Goal: Navigation & Orientation: Find specific page/section

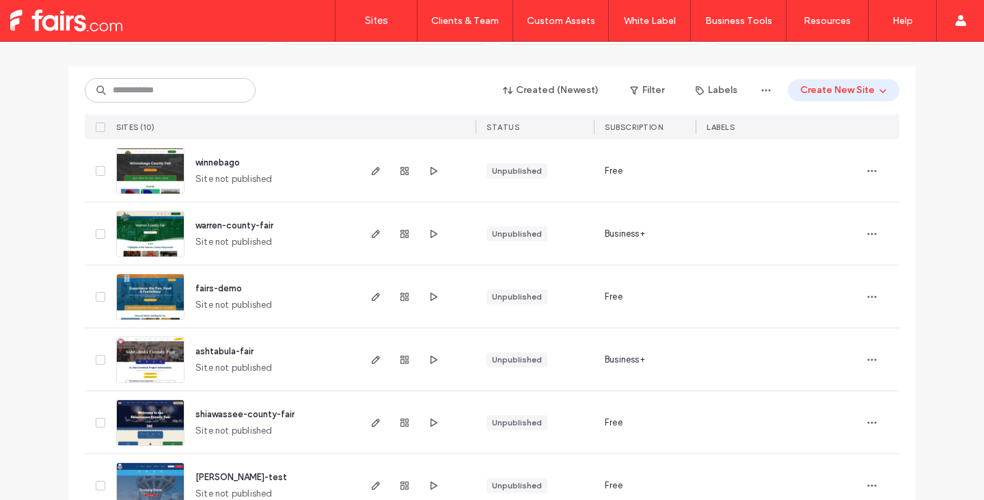
scroll to position [205, 0]
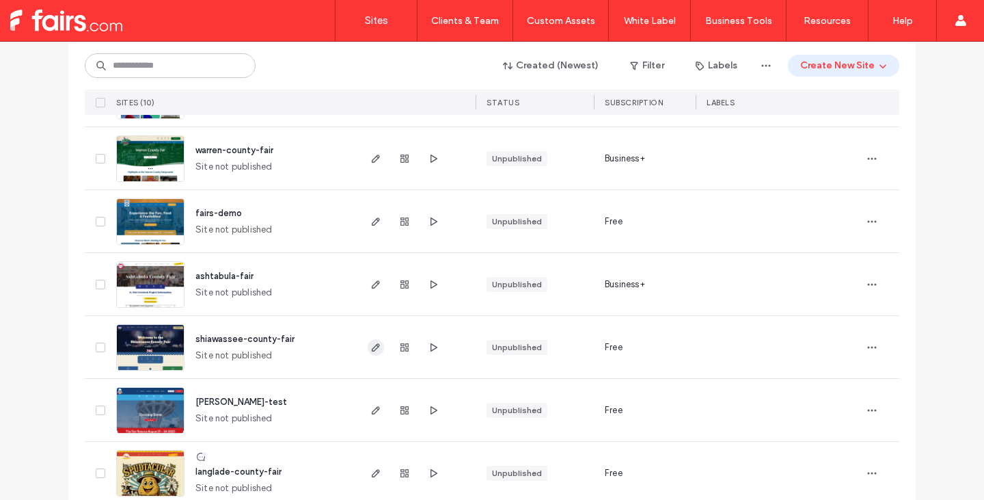
click at [370, 345] on icon "button" at bounding box center [375, 347] width 11 height 11
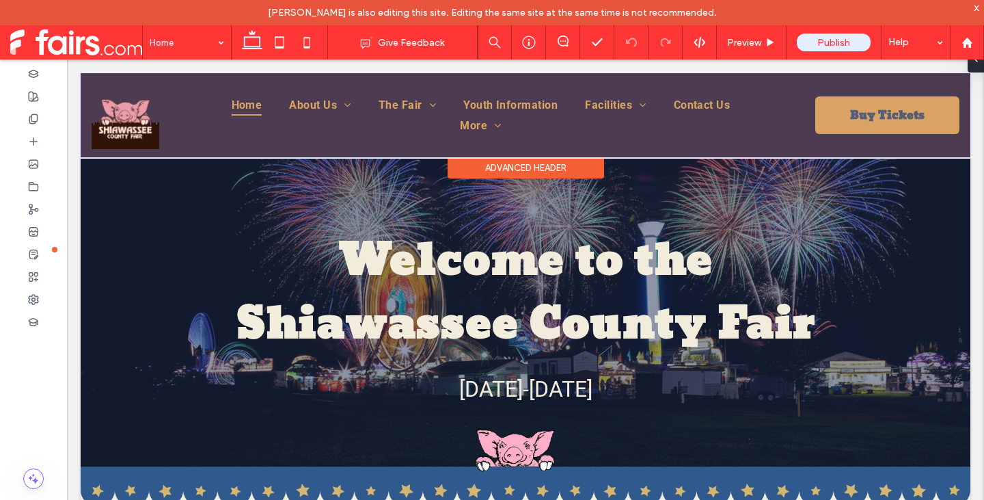
click at [478, 128] on div at bounding box center [526, 115] width 890 height 84
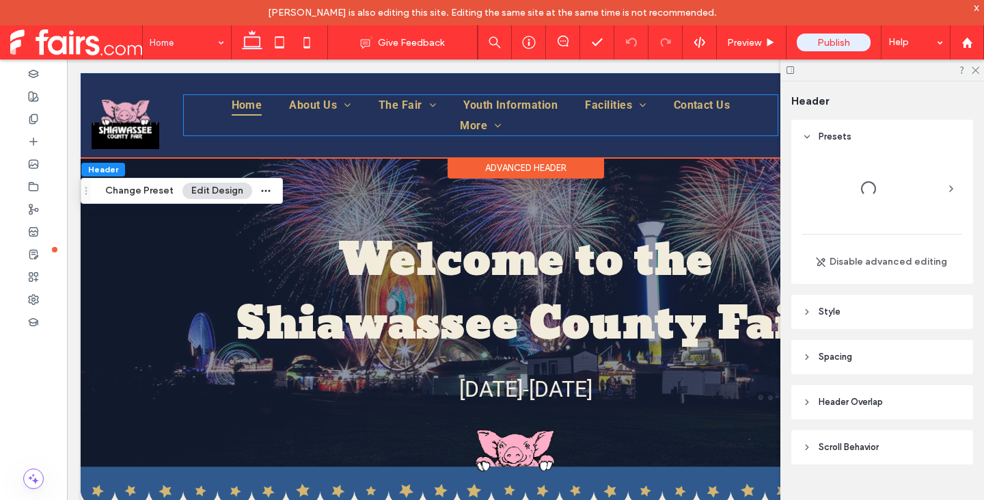
click at [478, 128] on span "More" at bounding box center [480, 126] width 41 height 20
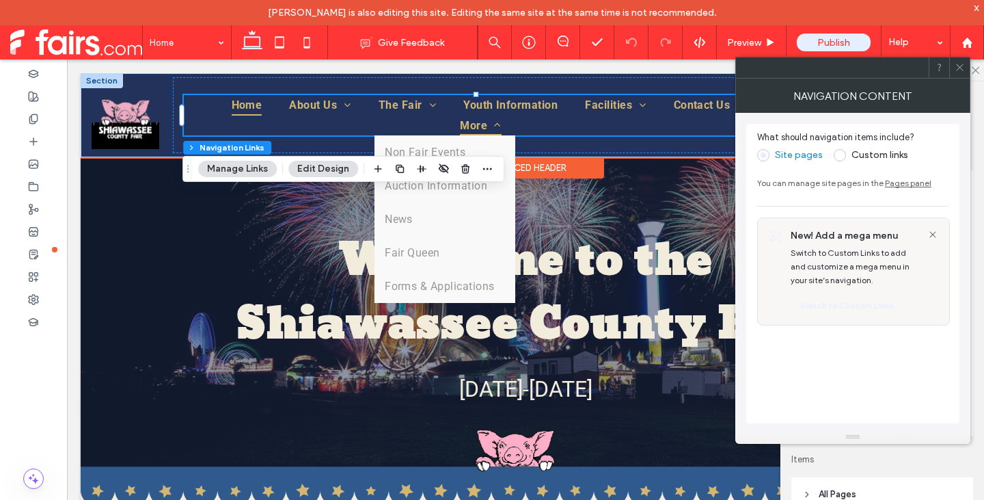
click at [487, 126] on span at bounding box center [494, 125] width 14 height 11
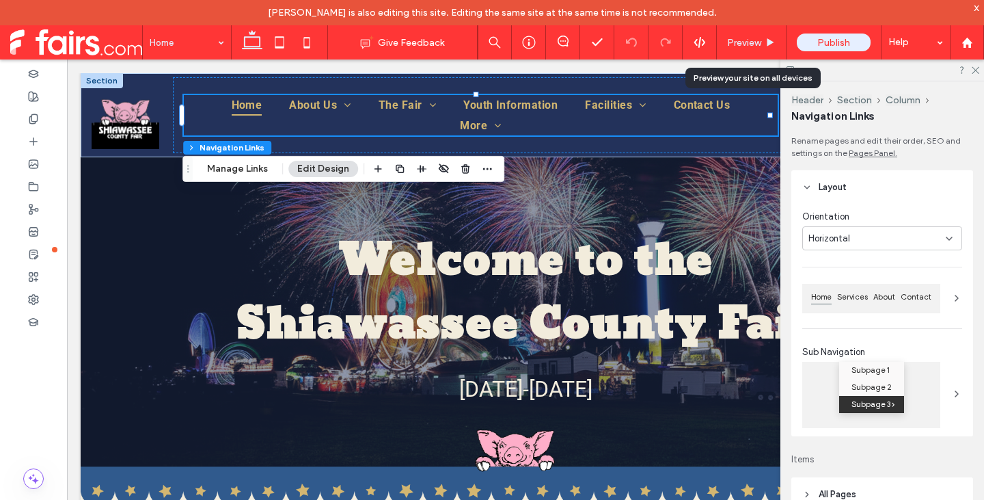
click at [746, 48] on span "Preview" at bounding box center [744, 43] width 34 height 12
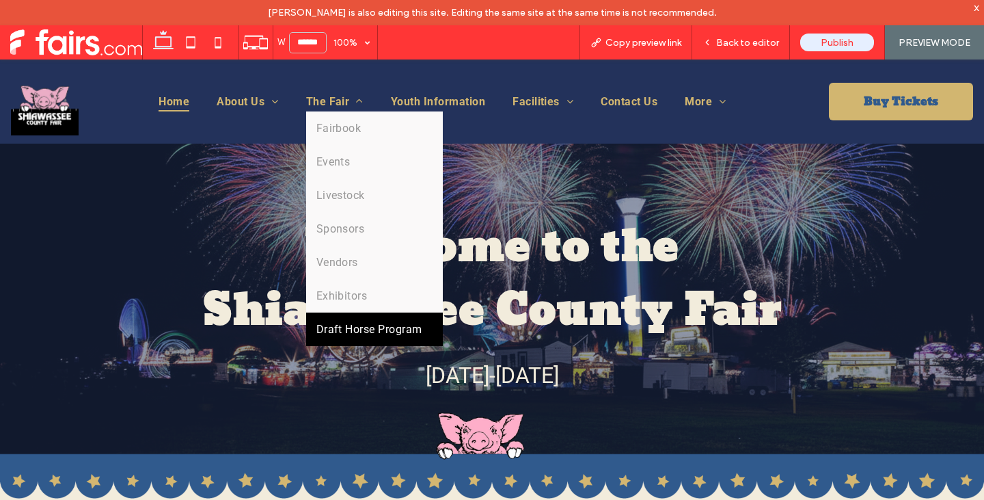
click at [366, 330] on span "Draft Horse Program" at bounding box center [369, 329] width 106 height 13
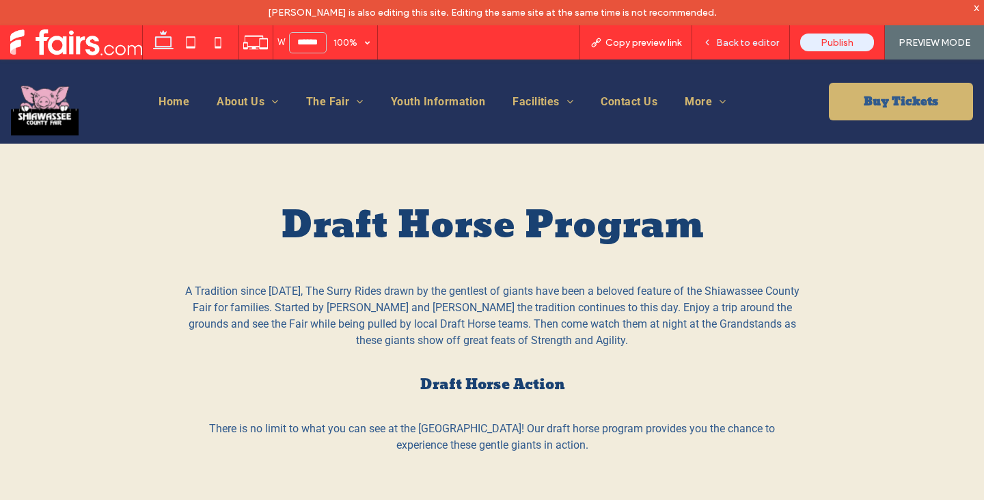
click at [712, 44] on icon at bounding box center [708, 43] width 10 height 10
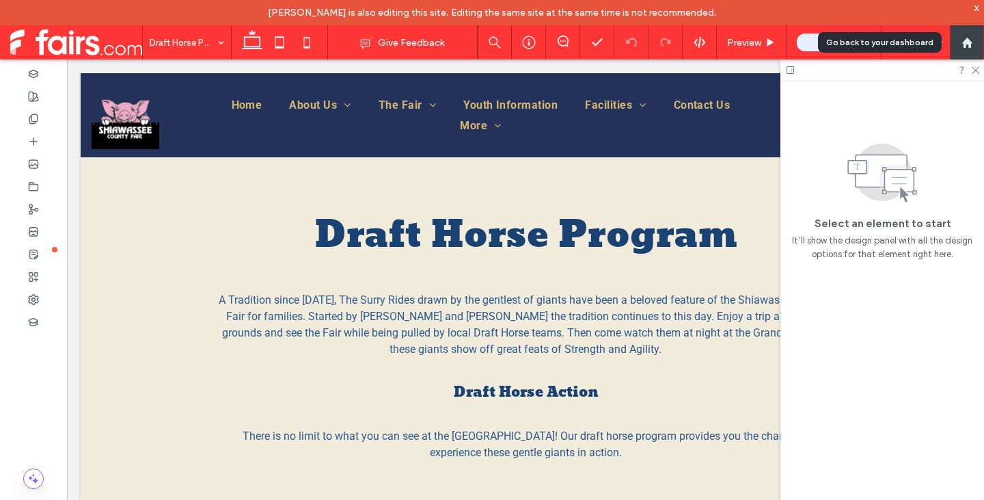
click at [966, 42] on use at bounding box center [967, 42] width 10 height 10
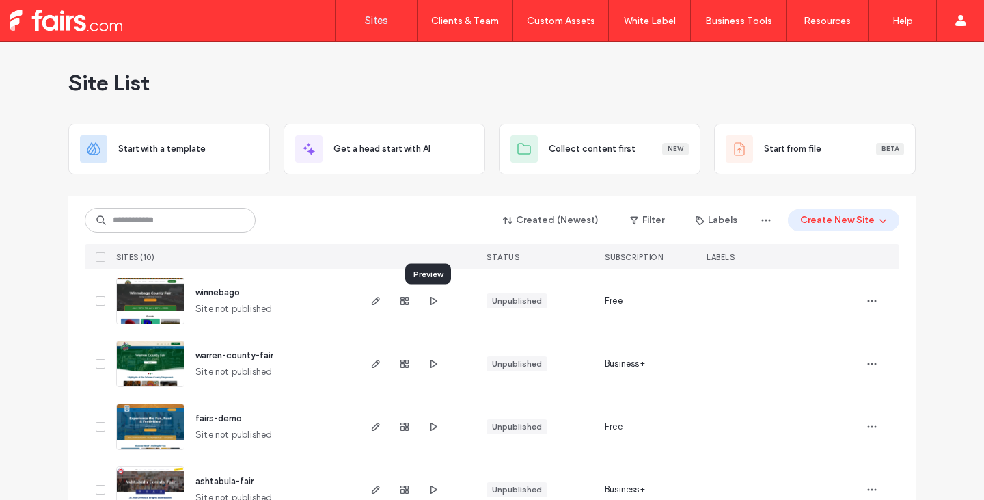
click at [428, 297] on icon "button" at bounding box center [433, 300] width 11 height 11
